Goal: Task Accomplishment & Management: Use online tool/utility

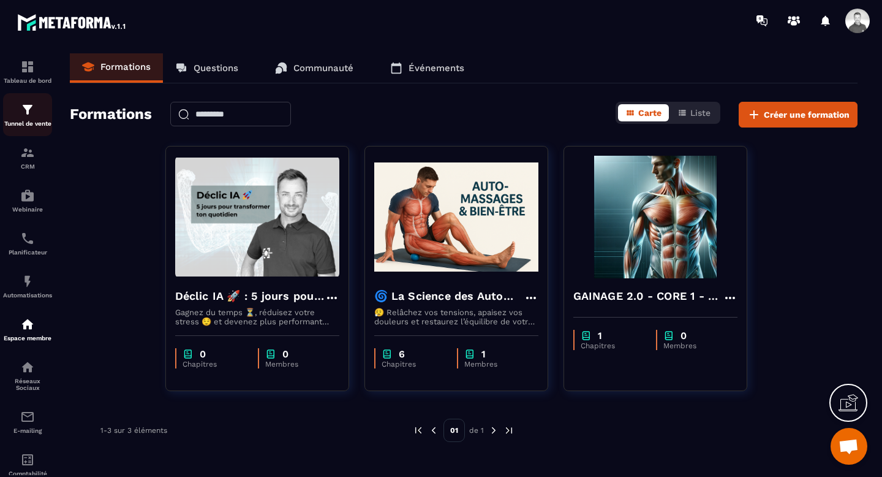
click at [27, 116] on img at bounding box center [27, 109] width 15 height 15
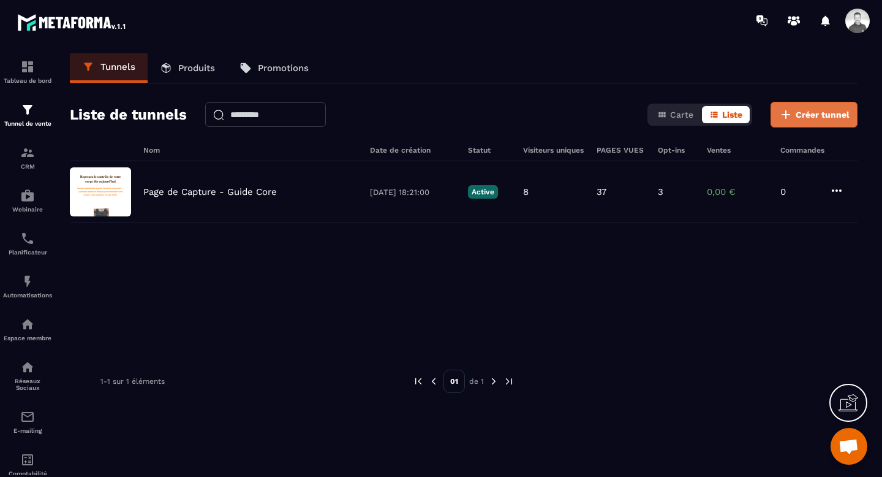
click at [808, 120] on span "Créer tunnel" at bounding box center [823, 114] width 54 height 12
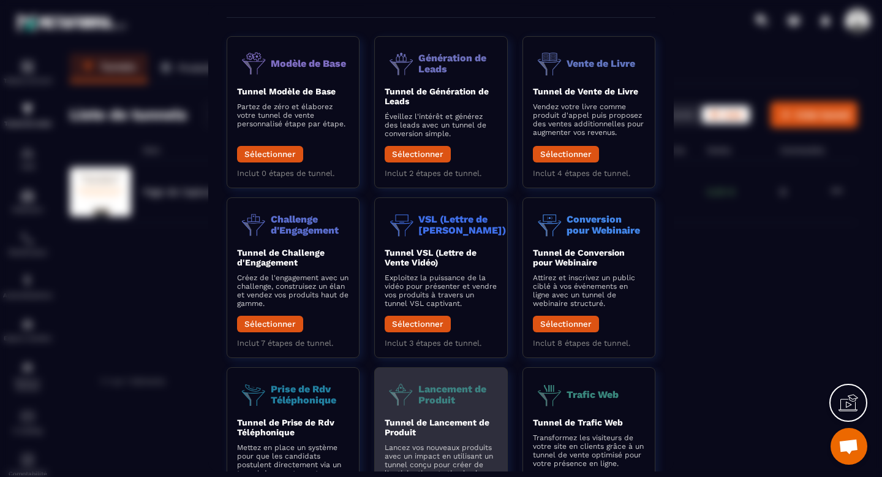
scroll to position [13, 0]
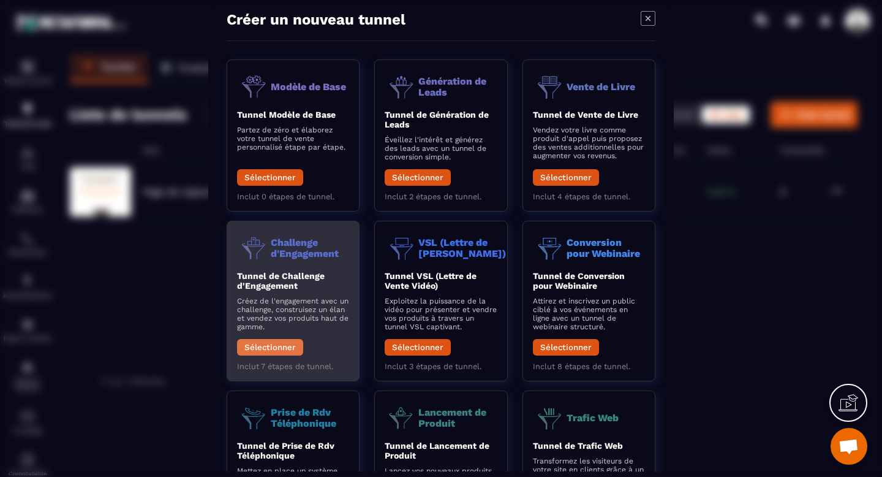
click at [263, 344] on button "Sélectionner" at bounding box center [270, 347] width 66 height 17
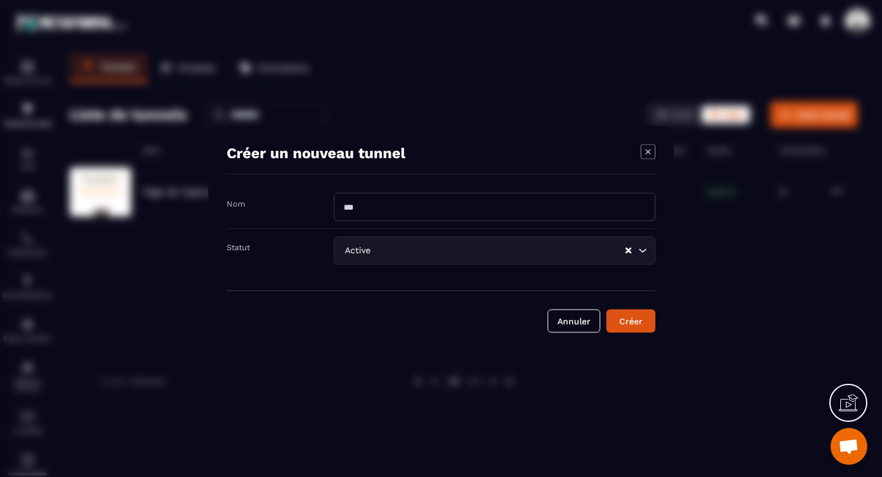
click at [371, 208] on input "Modal window" at bounding box center [495, 207] width 322 height 28
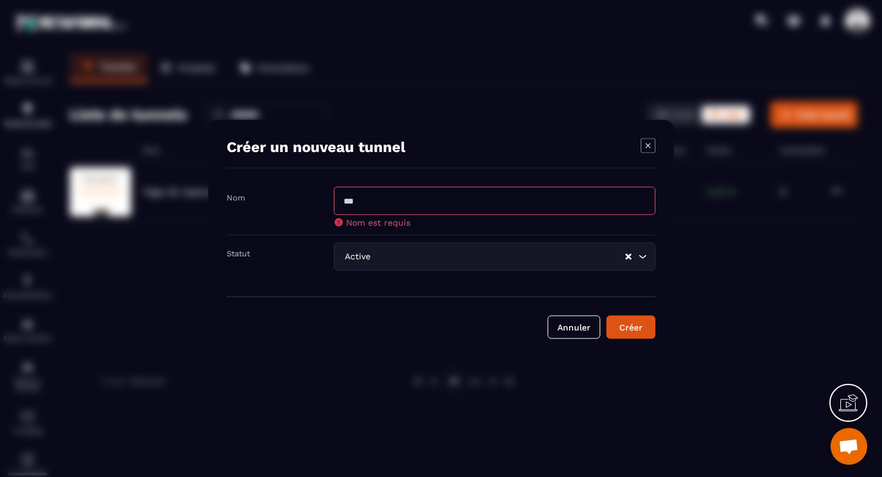
paste input "**********"
type input "**********"
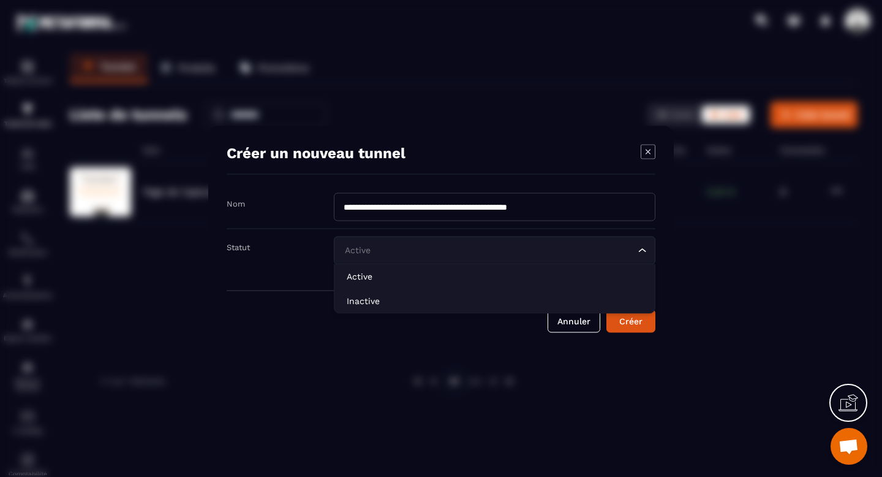
click at [411, 257] on div "Active Loading..." at bounding box center [495, 251] width 322 height 28
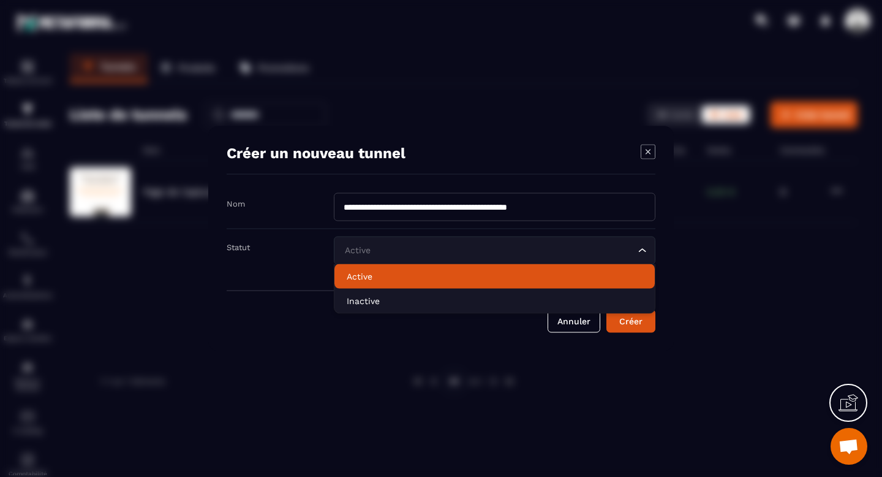
click at [347, 276] on p "Active" at bounding box center [495, 276] width 296 height 12
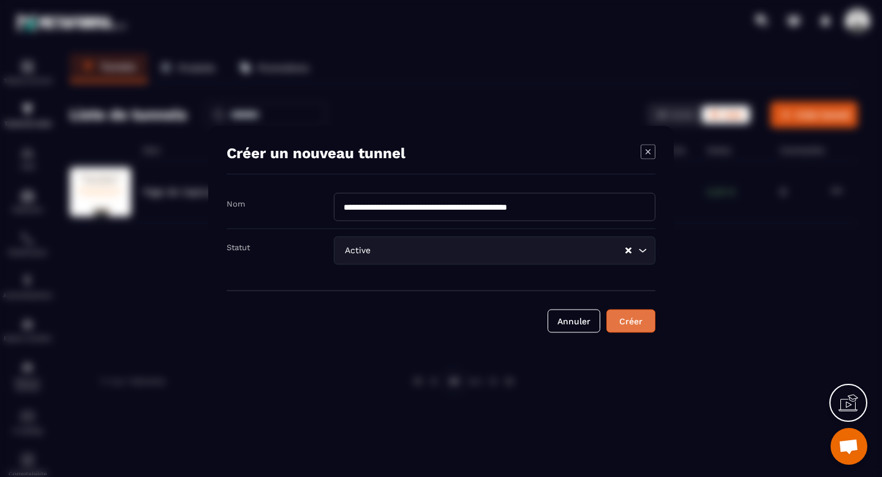
click at [636, 322] on div "Créer" at bounding box center [631, 321] width 33 height 12
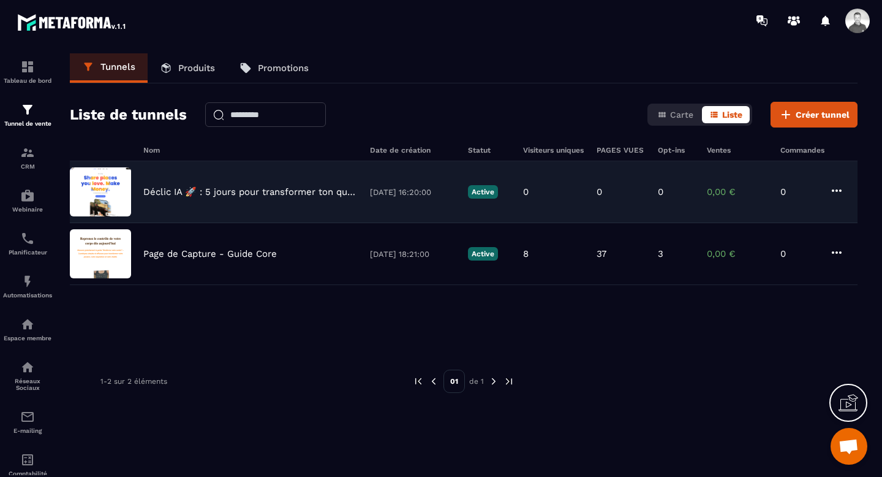
click at [253, 223] on div "Déclic IA 🚀 : 5 jours pour transformer ton quotidien [DATE] 16:20:00 Active 0 0…" at bounding box center [464, 254] width 788 height 62
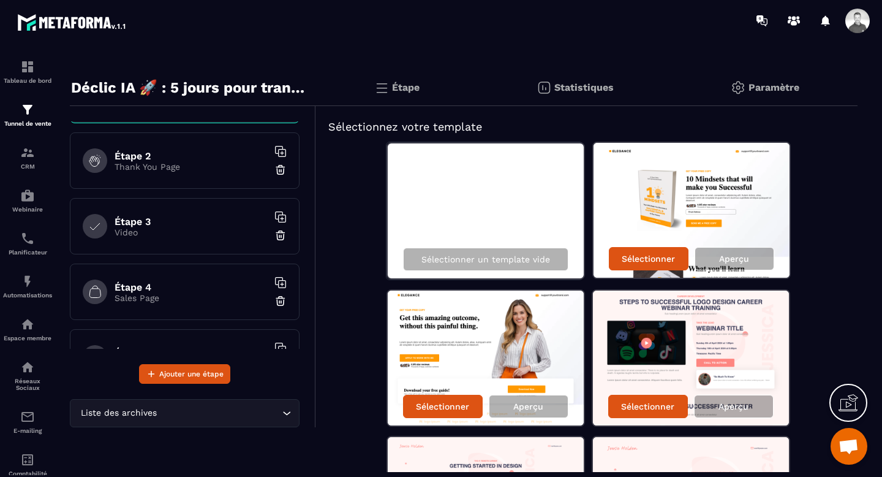
scroll to position [0, 0]
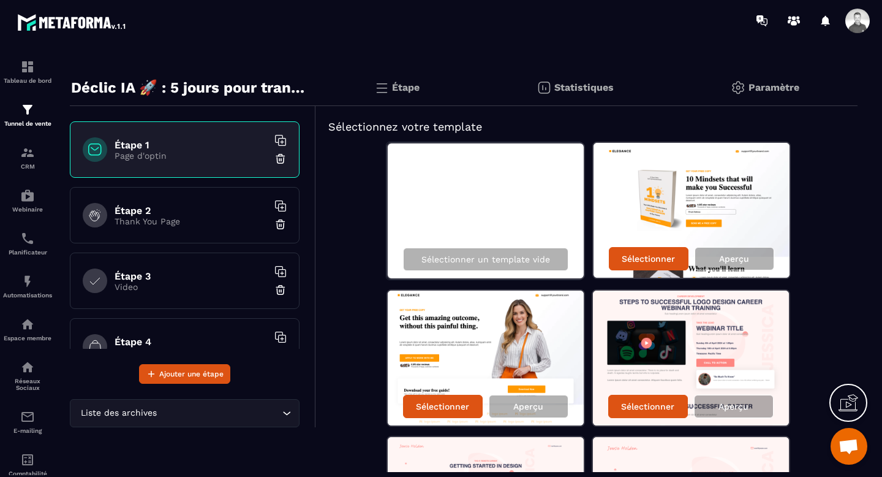
click at [479, 86] on div "Étape" at bounding box center [576, 87] width 194 height 37
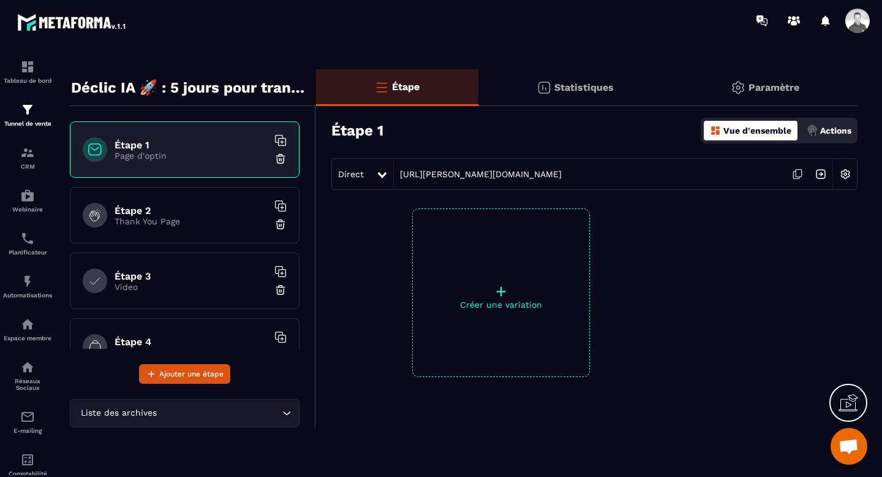
click at [366, 88] on div "Étape" at bounding box center [397, 87] width 162 height 37
click at [162, 216] on p "Thank You Page" at bounding box center [191, 221] width 153 height 10
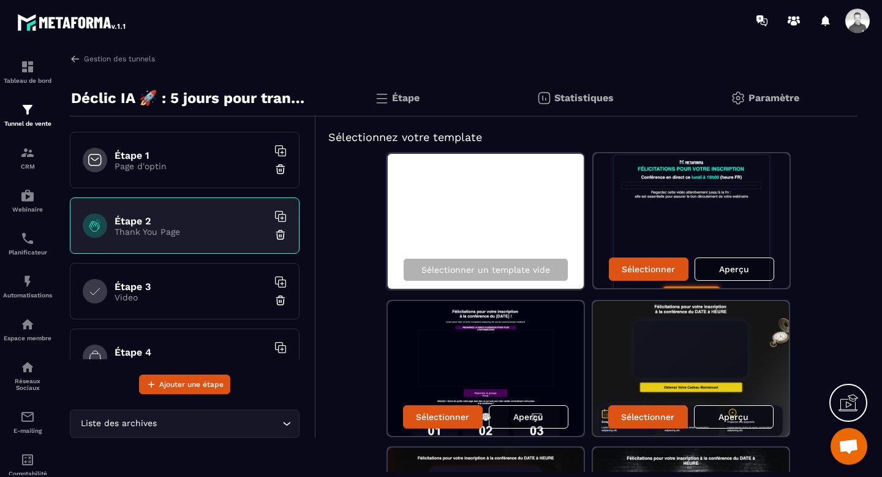
click at [157, 162] on p "Page d'optin" at bounding box center [191, 166] width 153 height 10
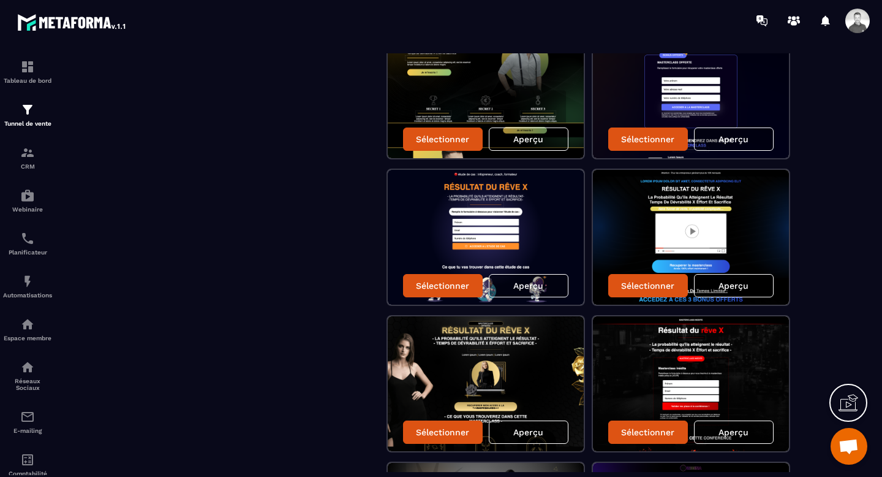
scroll to position [1182, 0]
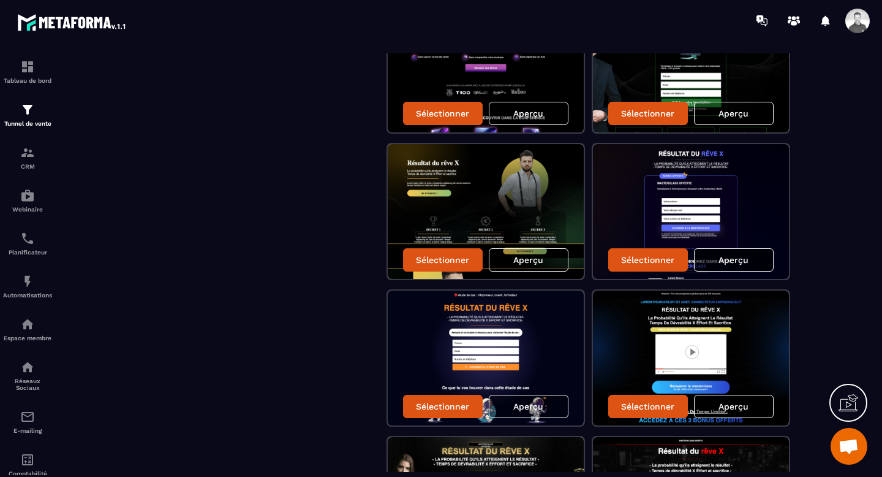
click at [735, 259] on p "Aperçu" at bounding box center [734, 260] width 30 height 10
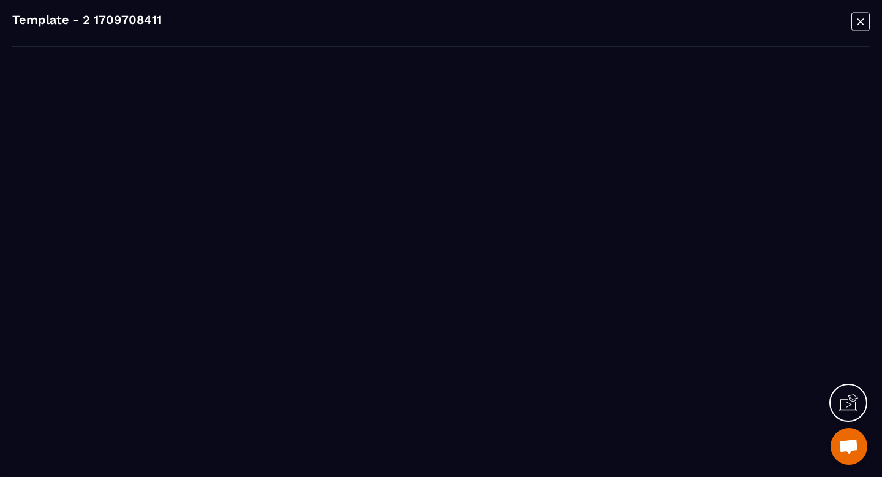
click at [860, 25] on icon "Modal window" at bounding box center [861, 21] width 18 height 19
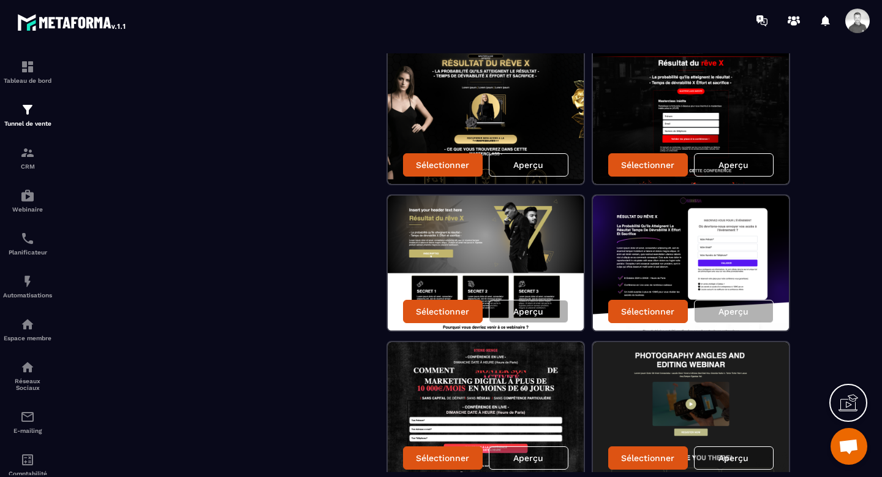
scroll to position [1625, 0]
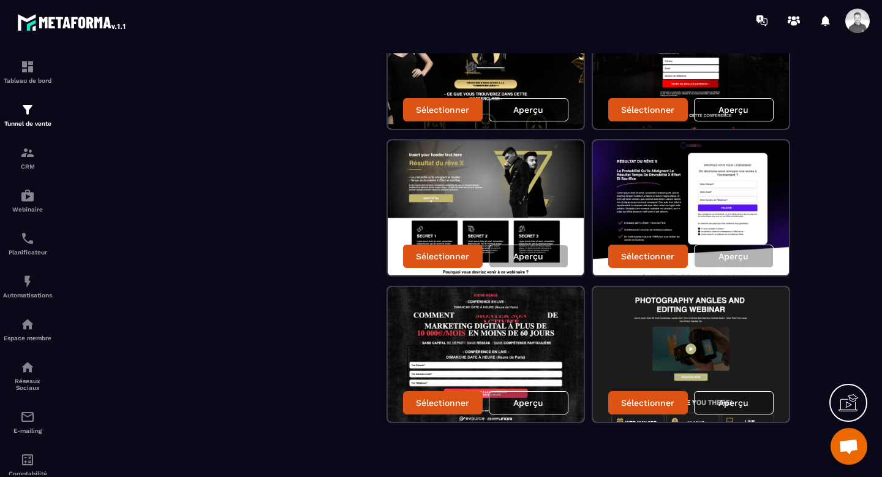
click at [630, 175] on img at bounding box center [691, 207] width 196 height 135
click at [738, 260] on p "Aperçu" at bounding box center [734, 256] width 30 height 10
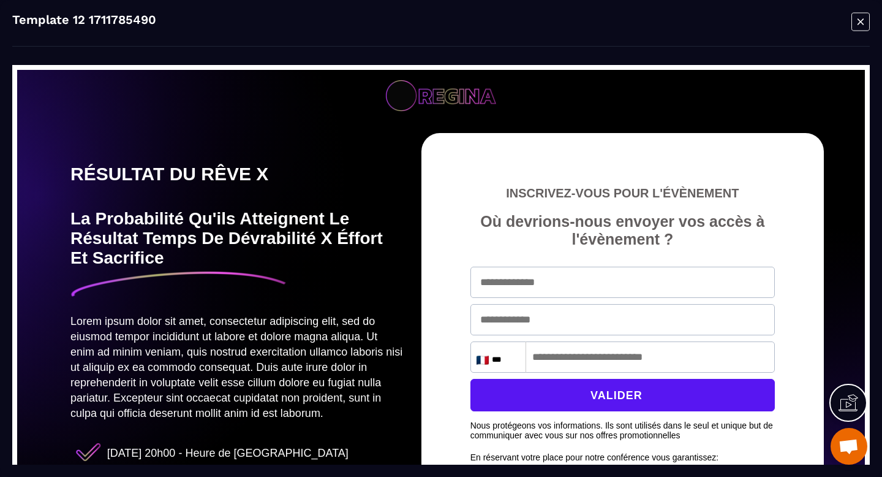
click at [857, 26] on icon "Modal window" at bounding box center [861, 21] width 18 height 19
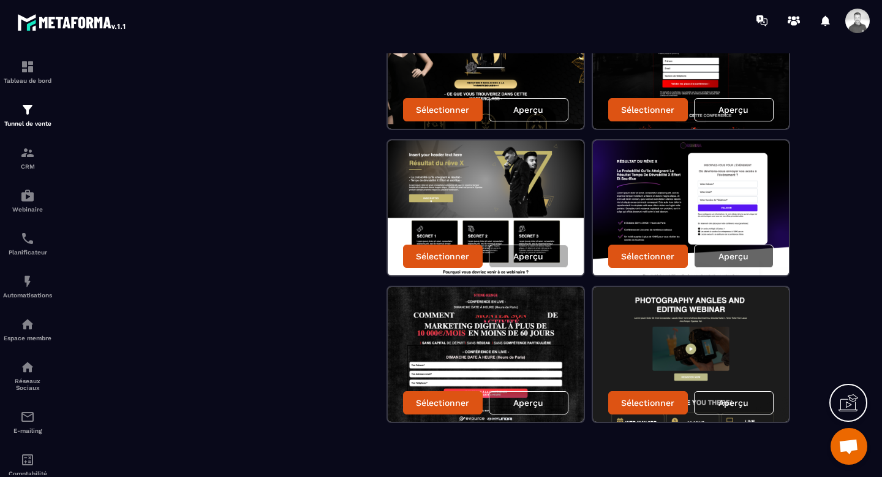
click at [720, 252] on p "Aperçu" at bounding box center [734, 256] width 30 height 10
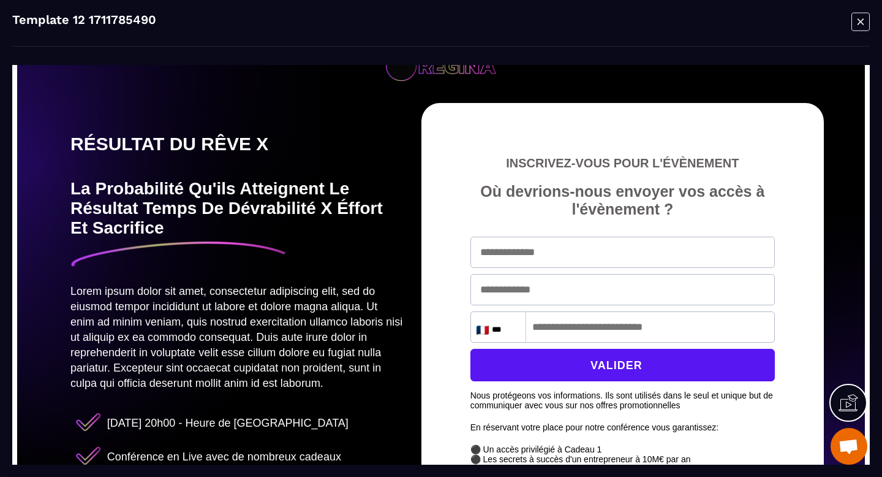
scroll to position [0, 0]
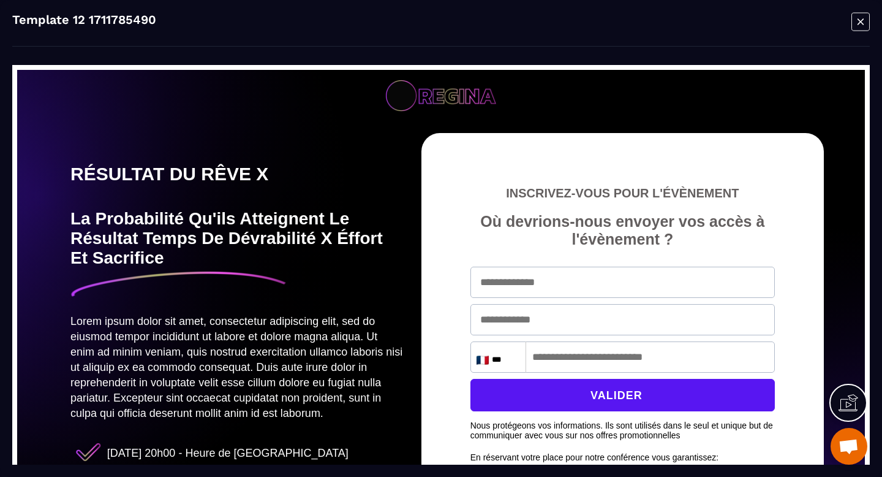
click at [859, 28] on icon "Modal window" at bounding box center [861, 21] width 18 height 19
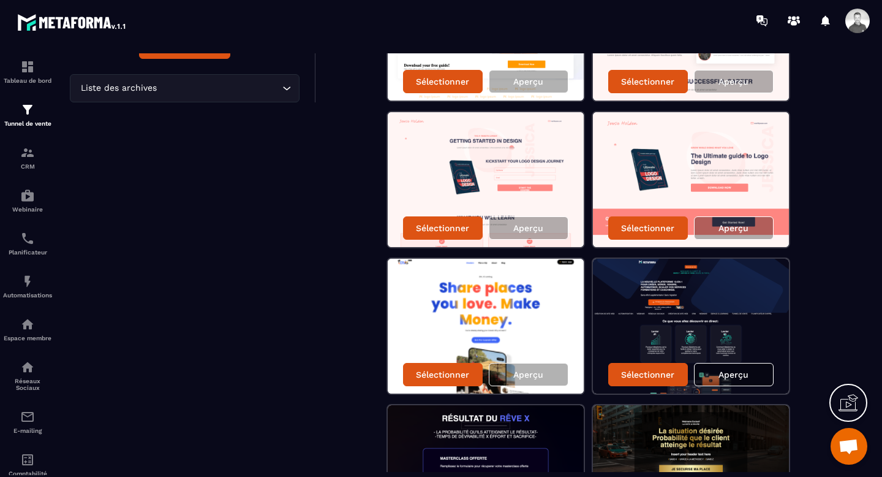
scroll to position [343, 0]
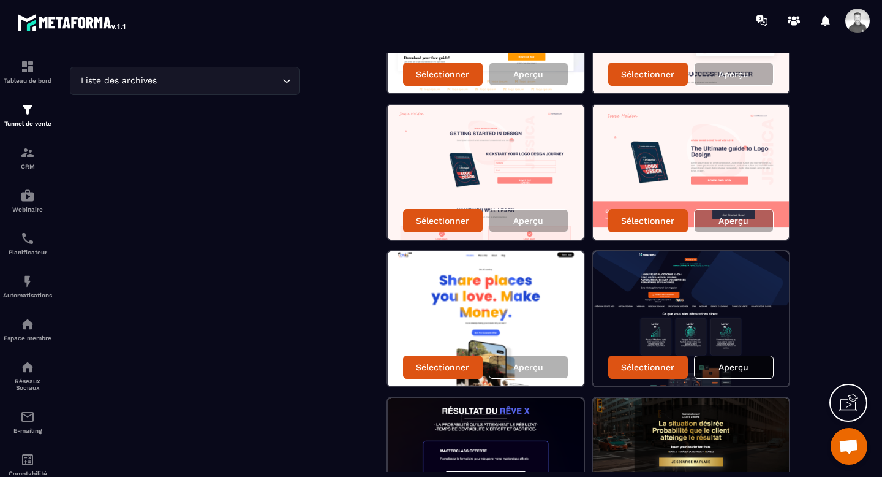
click at [719, 370] on p "Aperçu" at bounding box center [734, 367] width 30 height 10
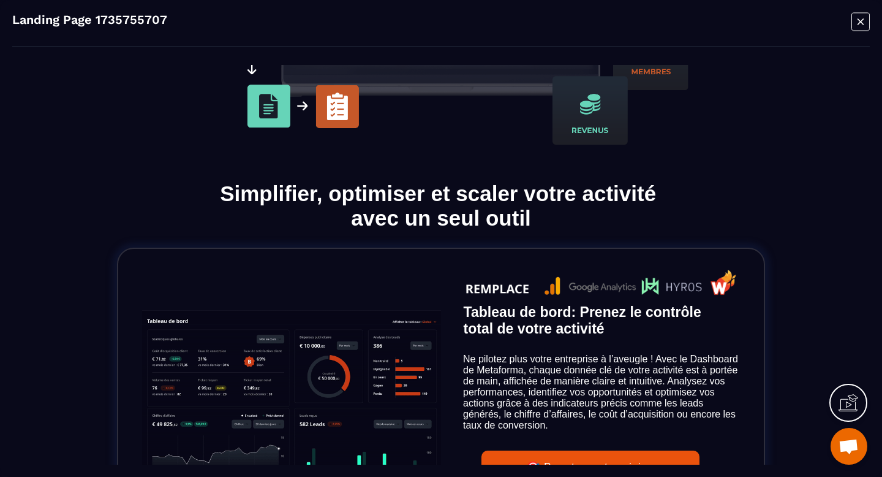
scroll to position [0, 0]
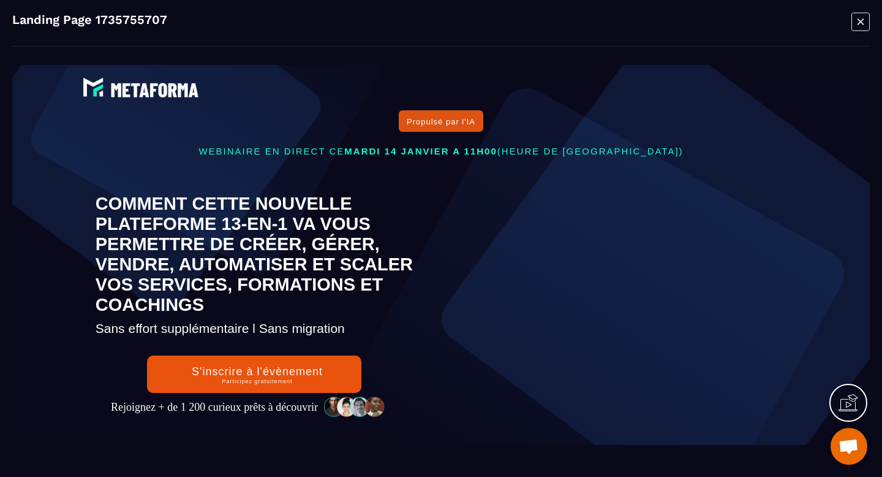
click at [857, 25] on icon "Modal window" at bounding box center [861, 21] width 18 height 19
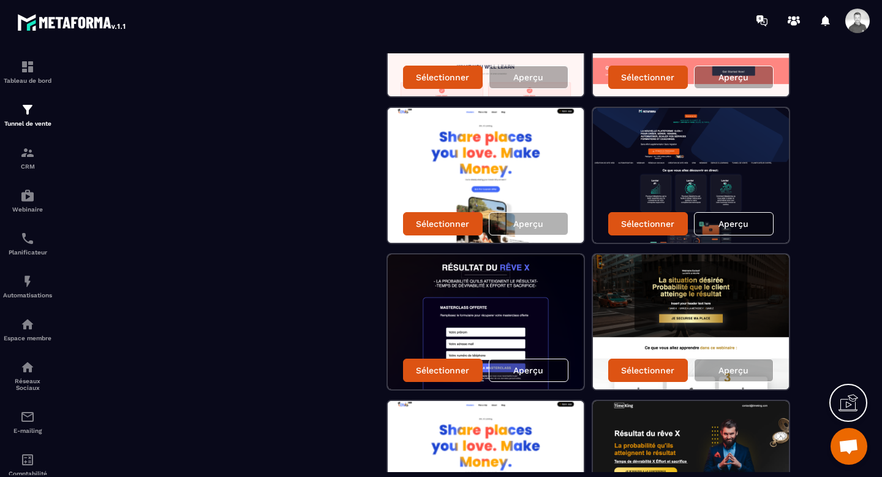
scroll to position [488, 0]
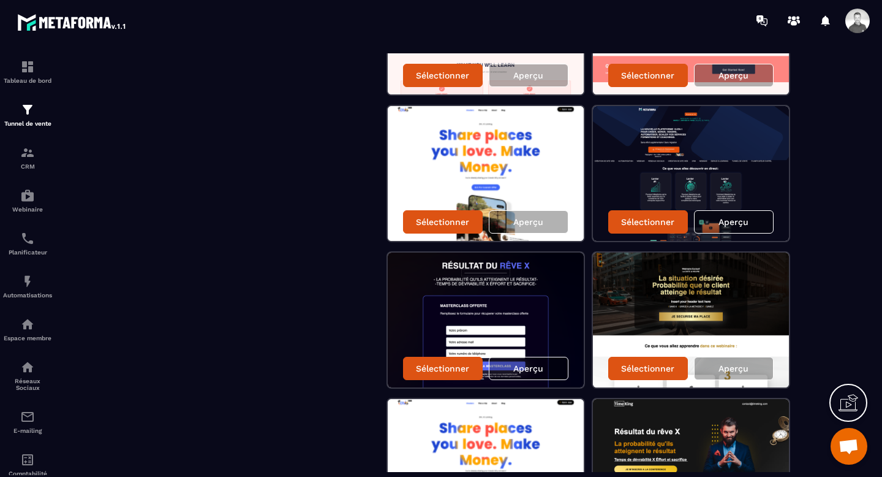
click at [726, 161] on img at bounding box center [691, 173] width 196 height 135
click at [661, 222] on p "Sélectionner" at bounding box center [647, 222] width 53 height 10
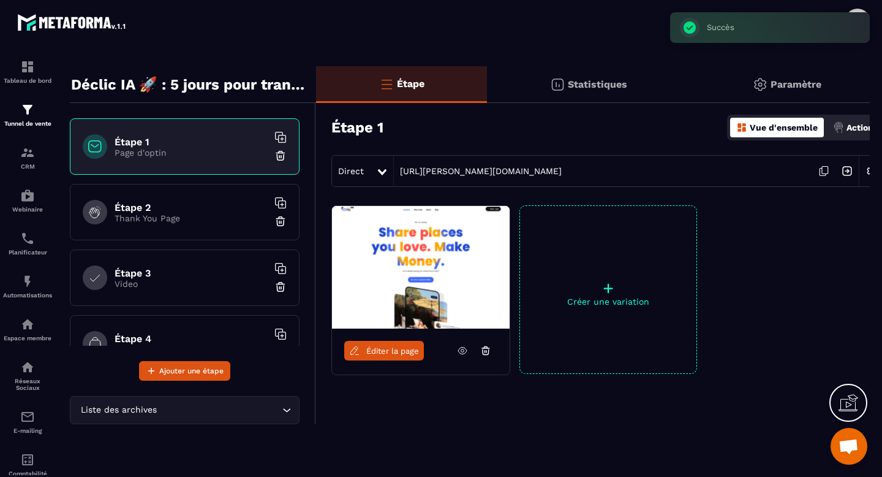
click at [376, 346] on span "Éditer la page" at bounding box center [392, 350] width 53 height 9
